Goal: Book appointment/travel/reservation

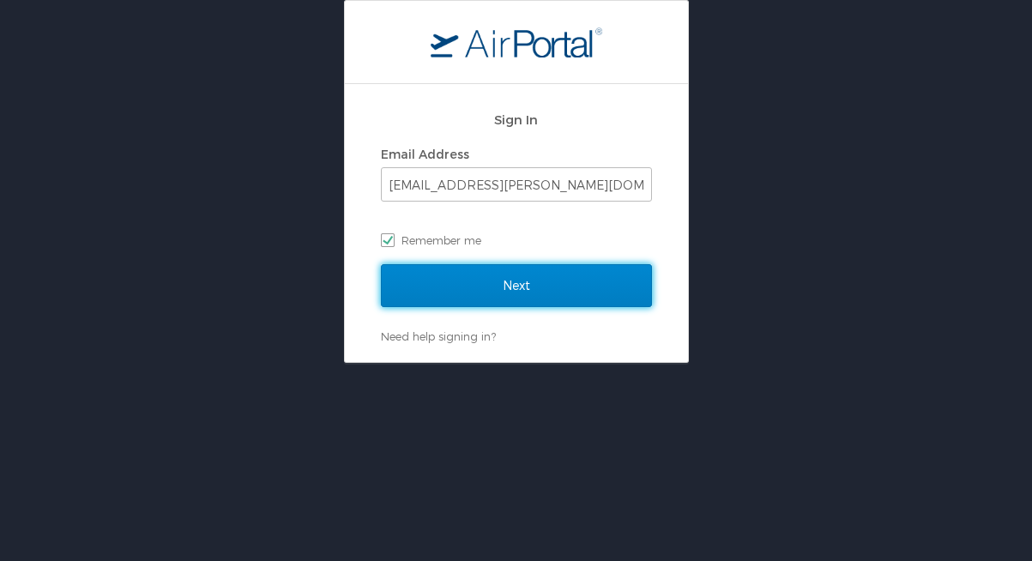
click at [595, 274] on input "Next" at bounding box center [516, 285] width 271 height 43
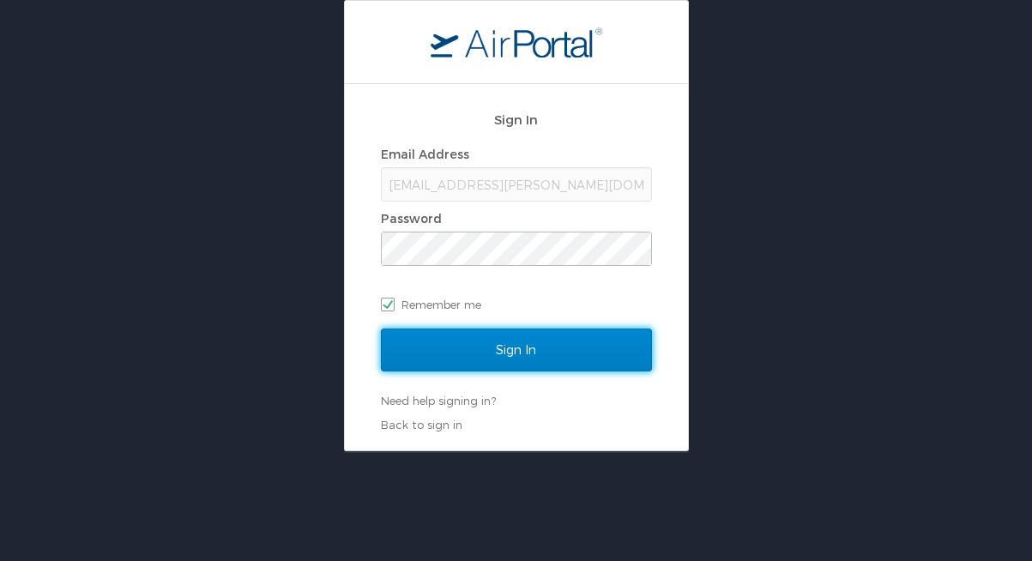
click at [430, 349] on input "Sign In" at bounding box center [516, 350] width 271 height 43
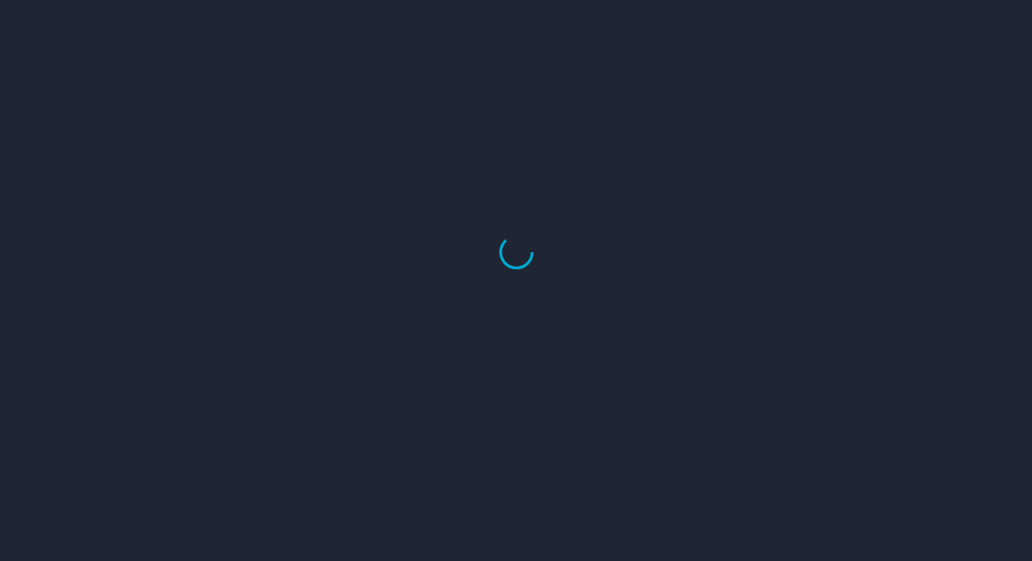
select select "US"
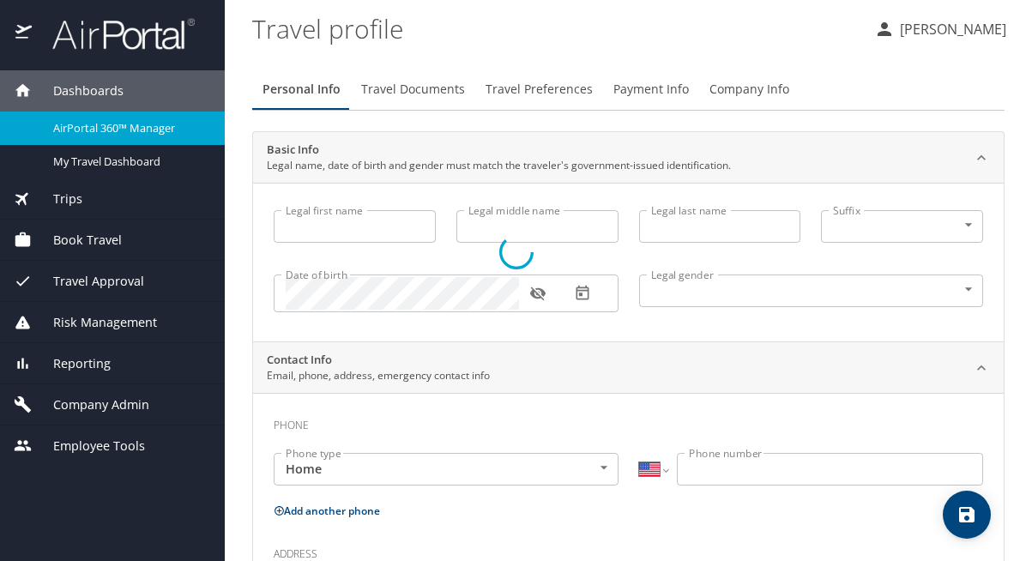
type input "Madison"
type input "Hogg"
type input "Female"
type input "Jessica"
type input "Hogg"
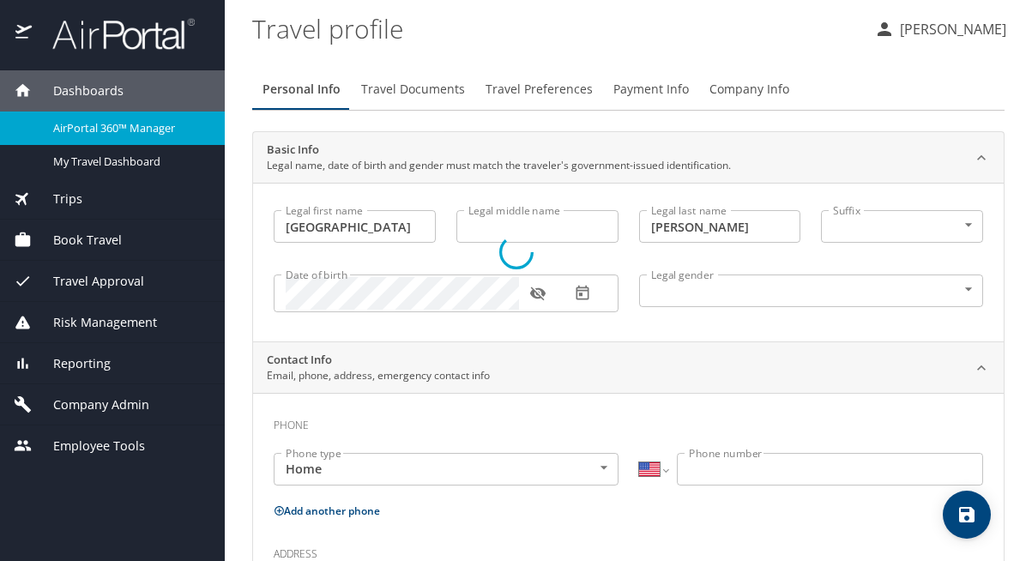
type input "(603) 686-1021"
type input "jessicalhogg@yahoo.com"
select select "US"
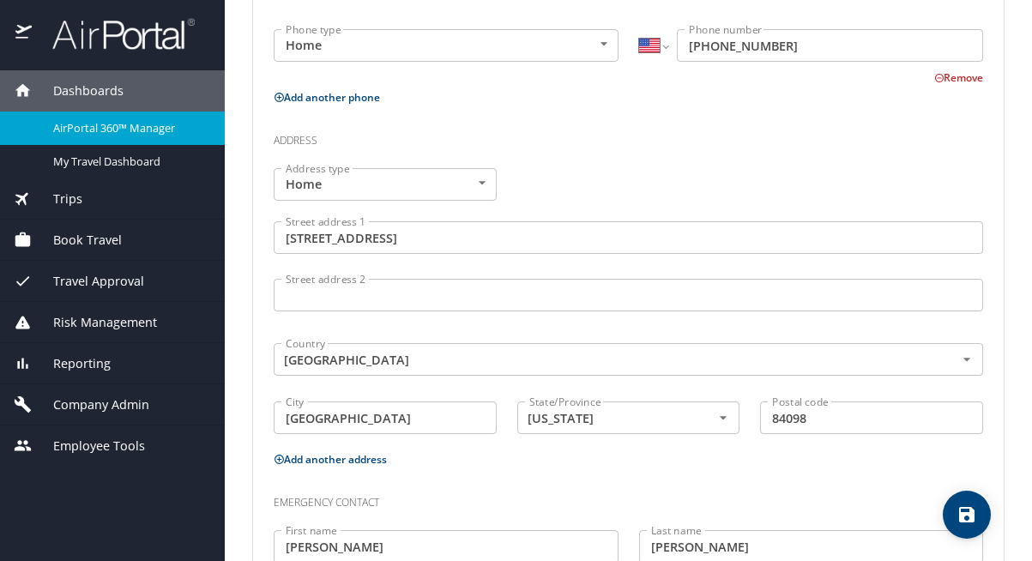
scroll to position [529, 0]
click at [114, 239] on span "Book Travel" at bounding box center [77, 240] width 90 height 19
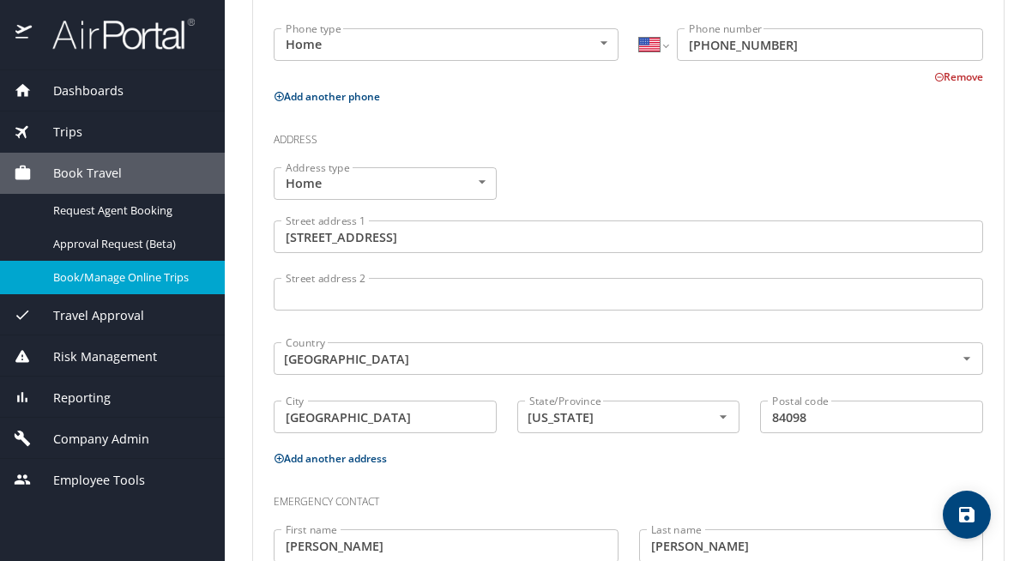
click at [130, 278] on span "Book/Manage Online Trips" at bounding box center [128, 277] width 151 height 16
